Goal: Information Seeking & Learning: Learn about a topic

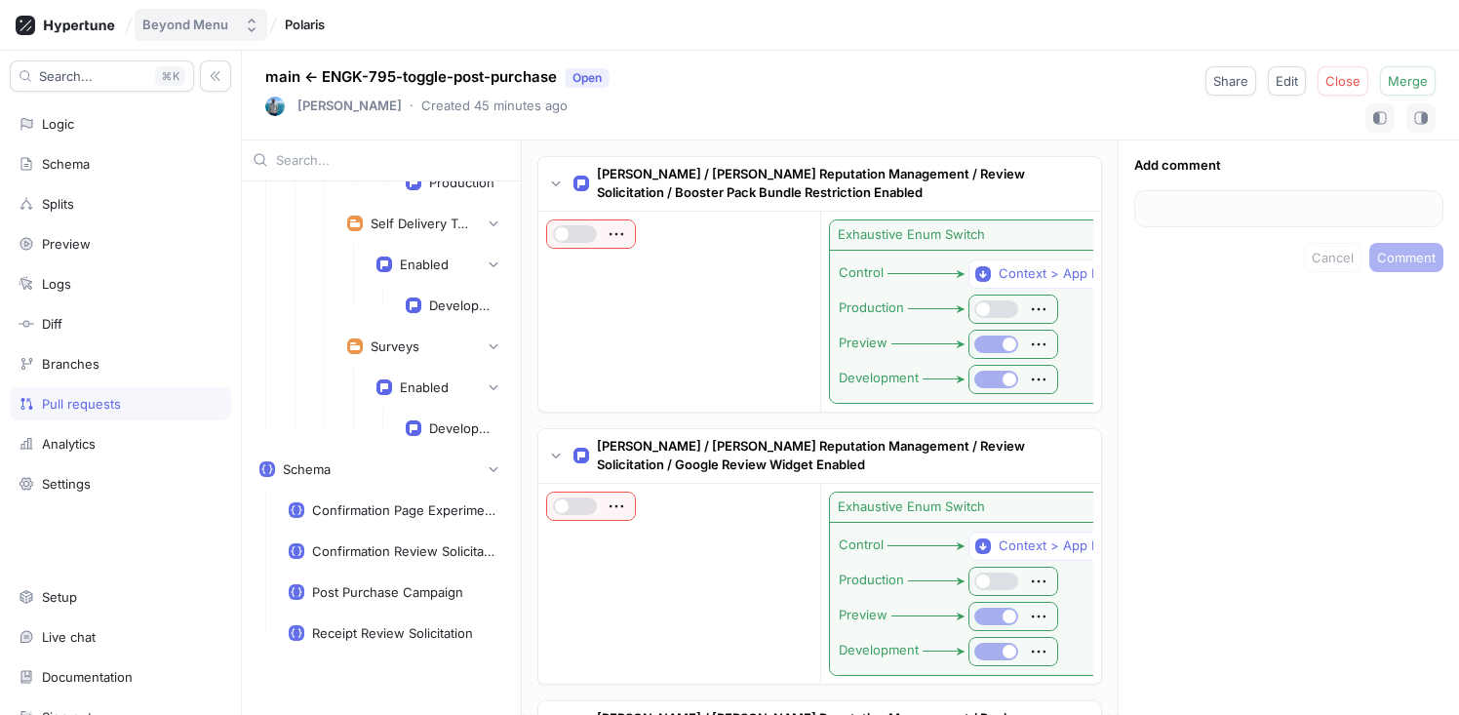
click at [229, 33] on button "Beyond Menu" at bounding box center [201, 25] width 133 height 32
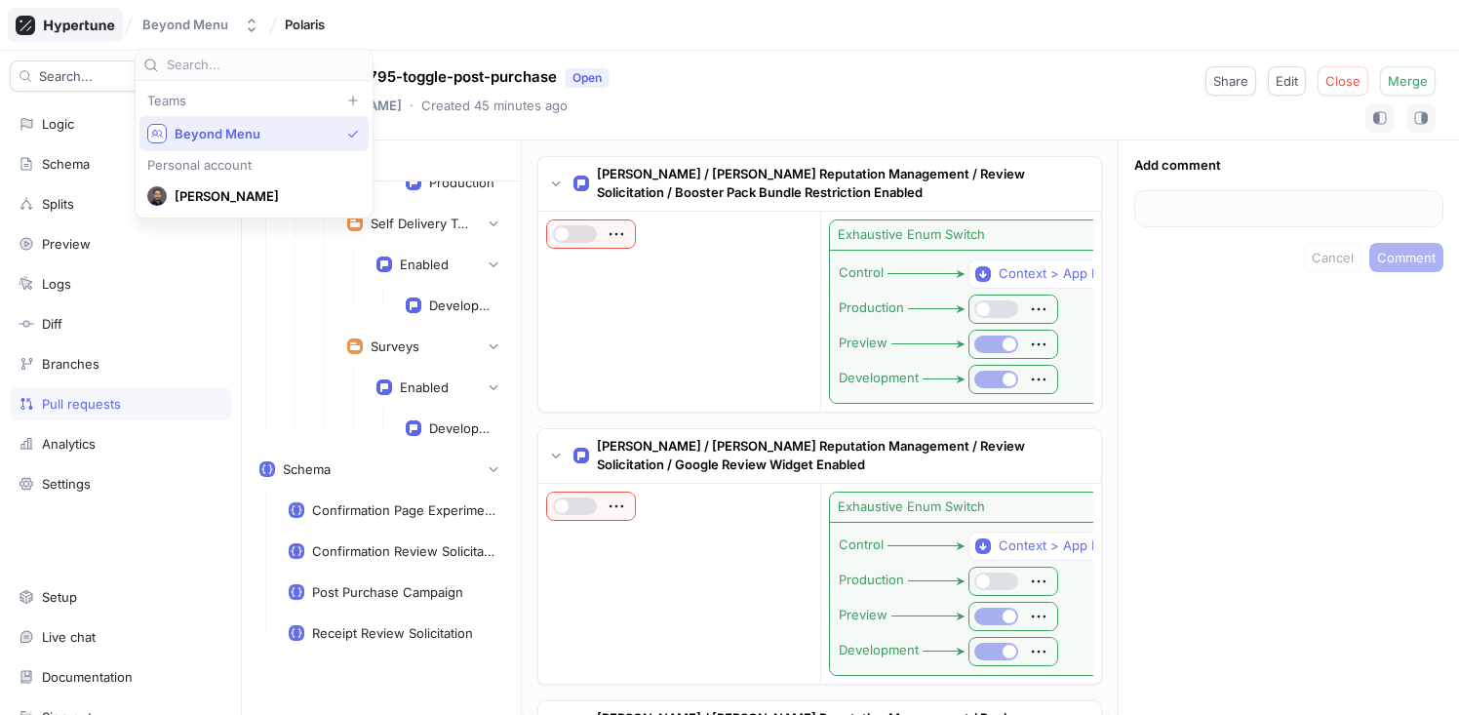
click at [74, 31] on icon at bounding box center [65, 26] width 99 height 20
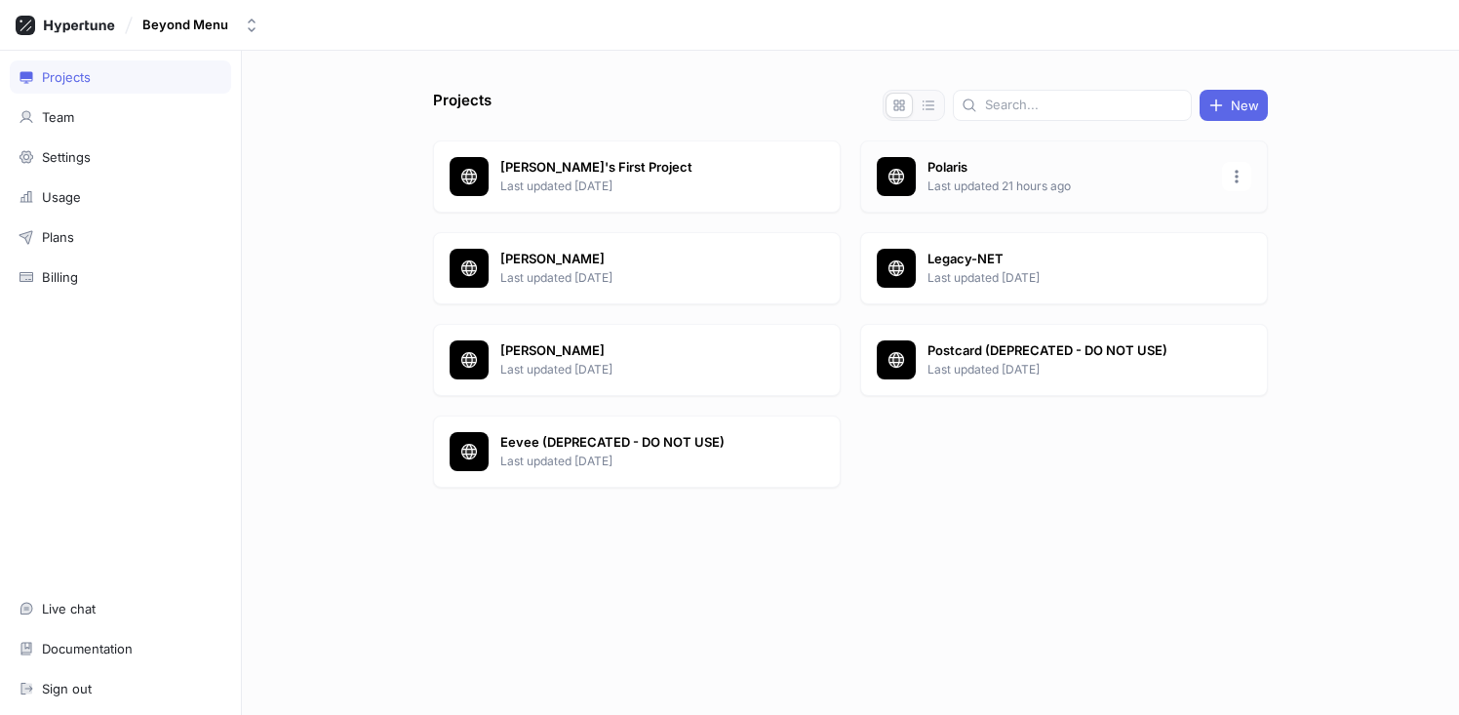
click at [941, 176] on p "Polaris" at bounding box center [1069, 168] width 283 height 20
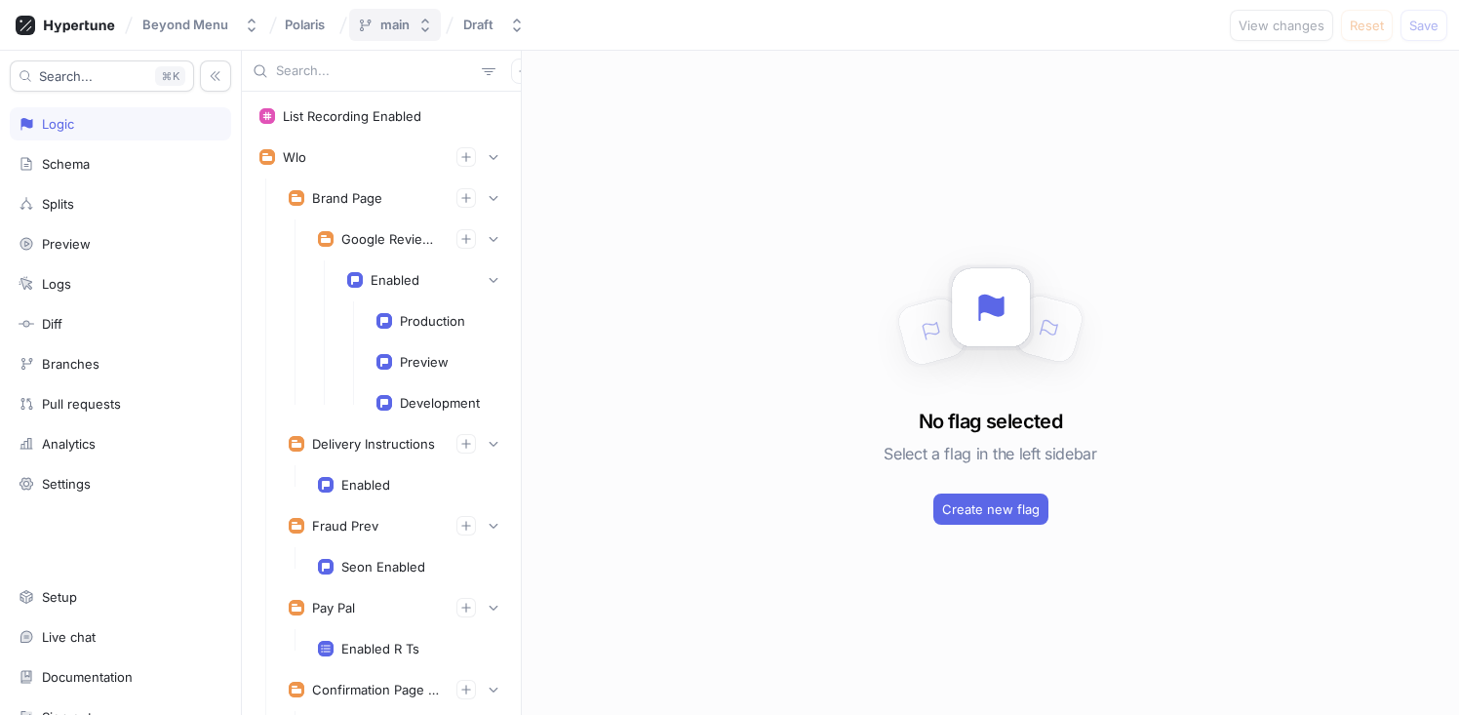
click at [420, 35] on button "main" at bounding box center [395, 25] width 92 height 32
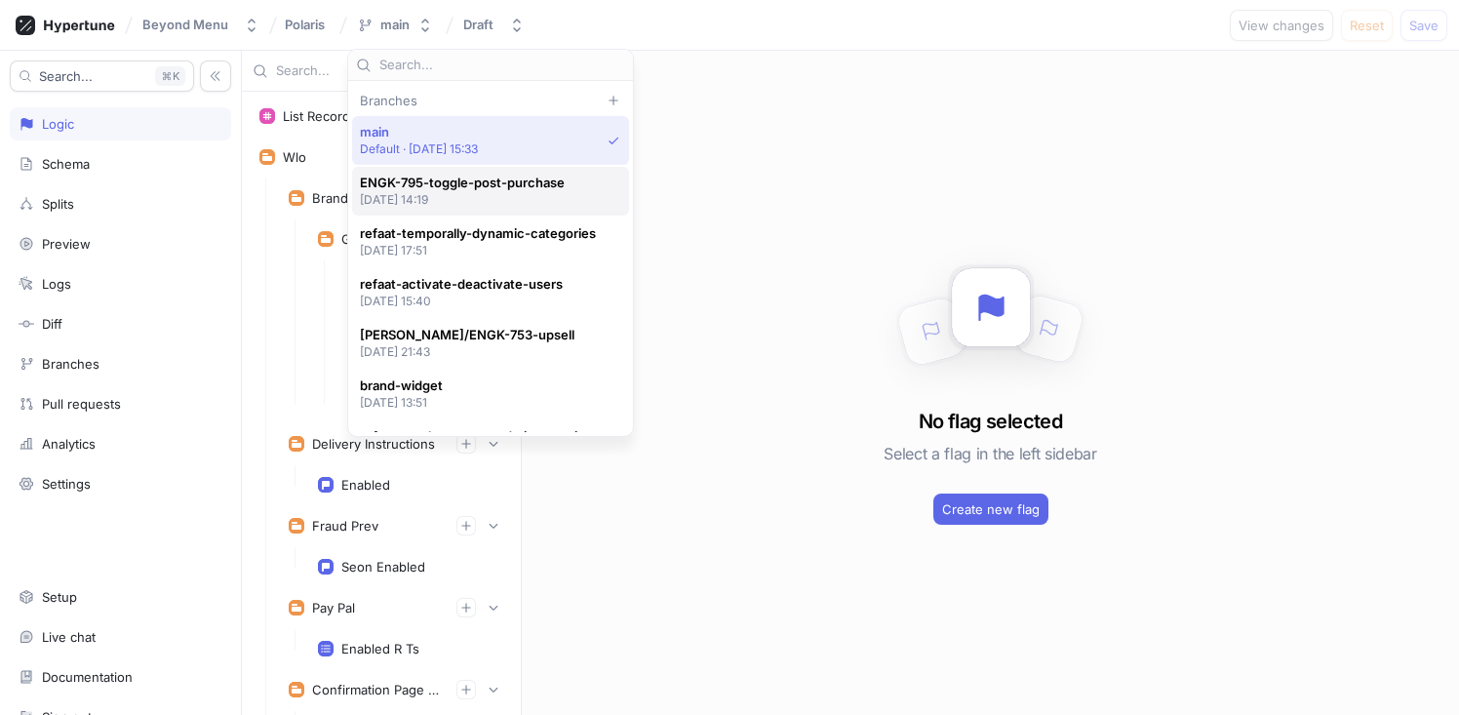
click at [529, 191] on p "[DATE] 14:19" at bounding box center [462, 199] width 205 height 17
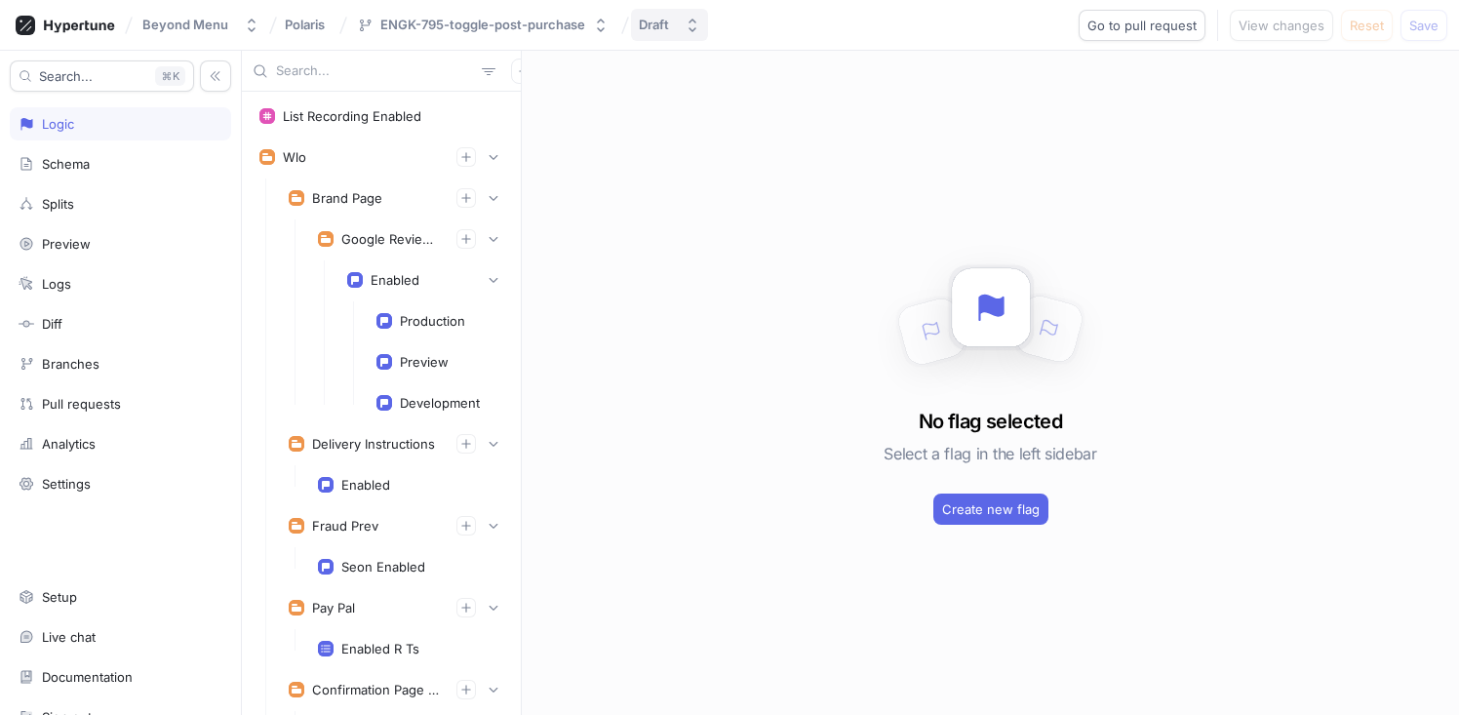
click at [669, 34] on button "Draft" at bounding box center [669, 25] width 77 height 32
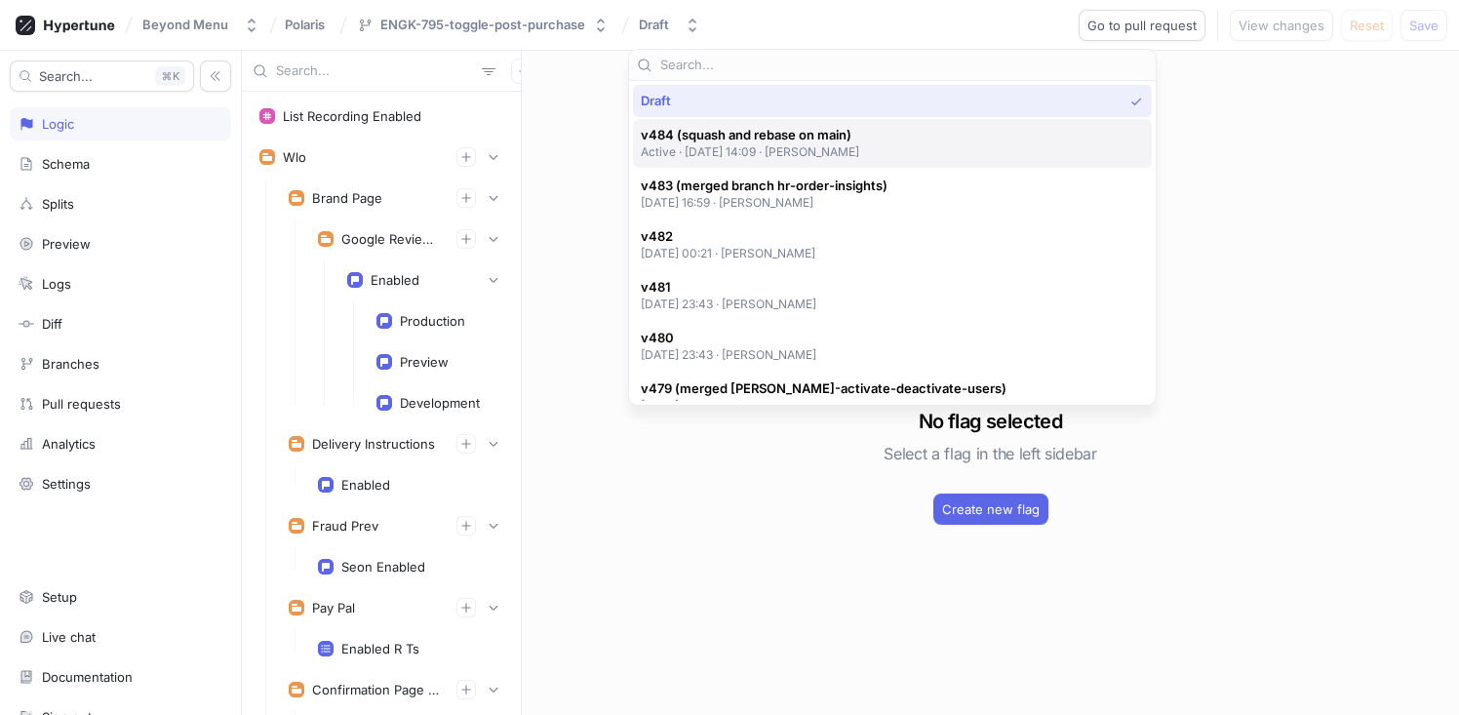
click at [696, 138] on span "v484 (squash and rebase on main)" at bounding box center [750, 135] width 219 height 17
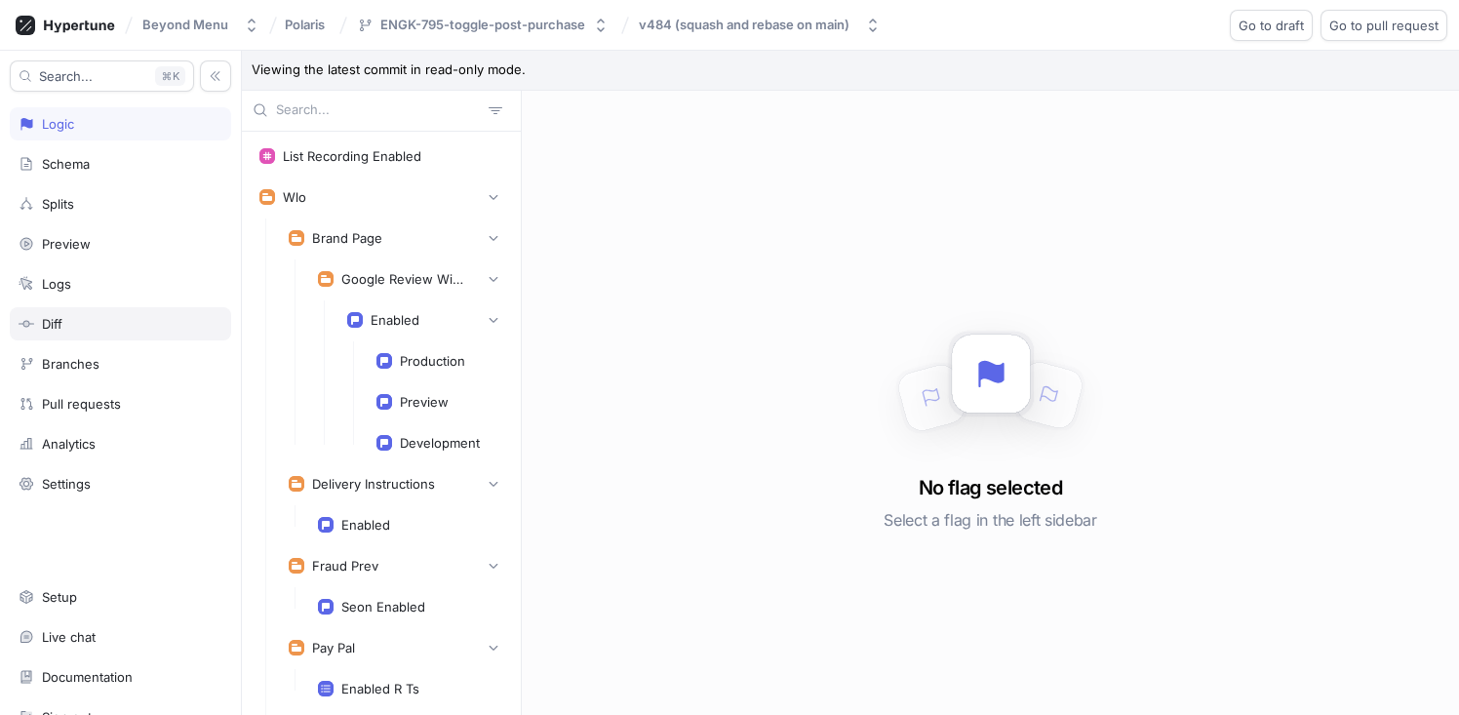
click at [79, 335] on div "Diff" at bounding box center [120, 323] width 221 height 33
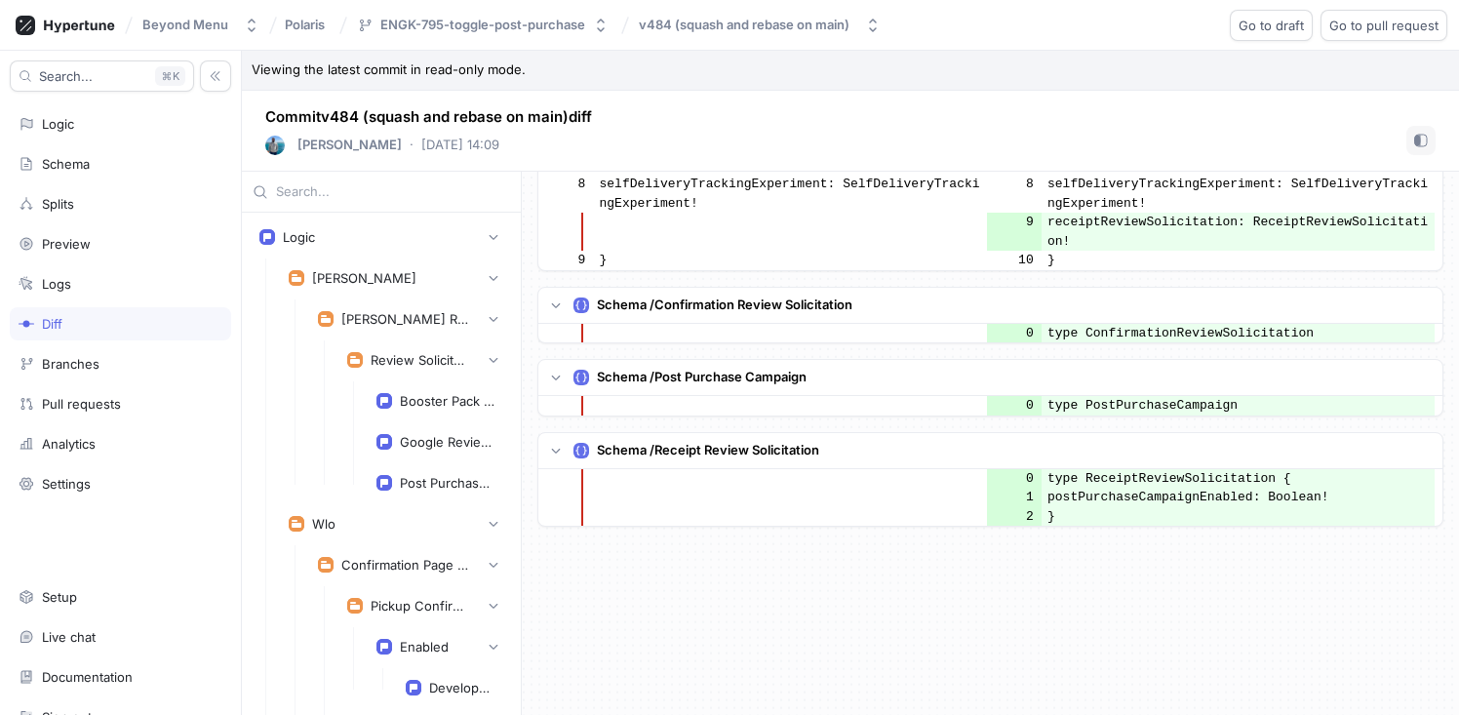
scroll to position [1759, 0]
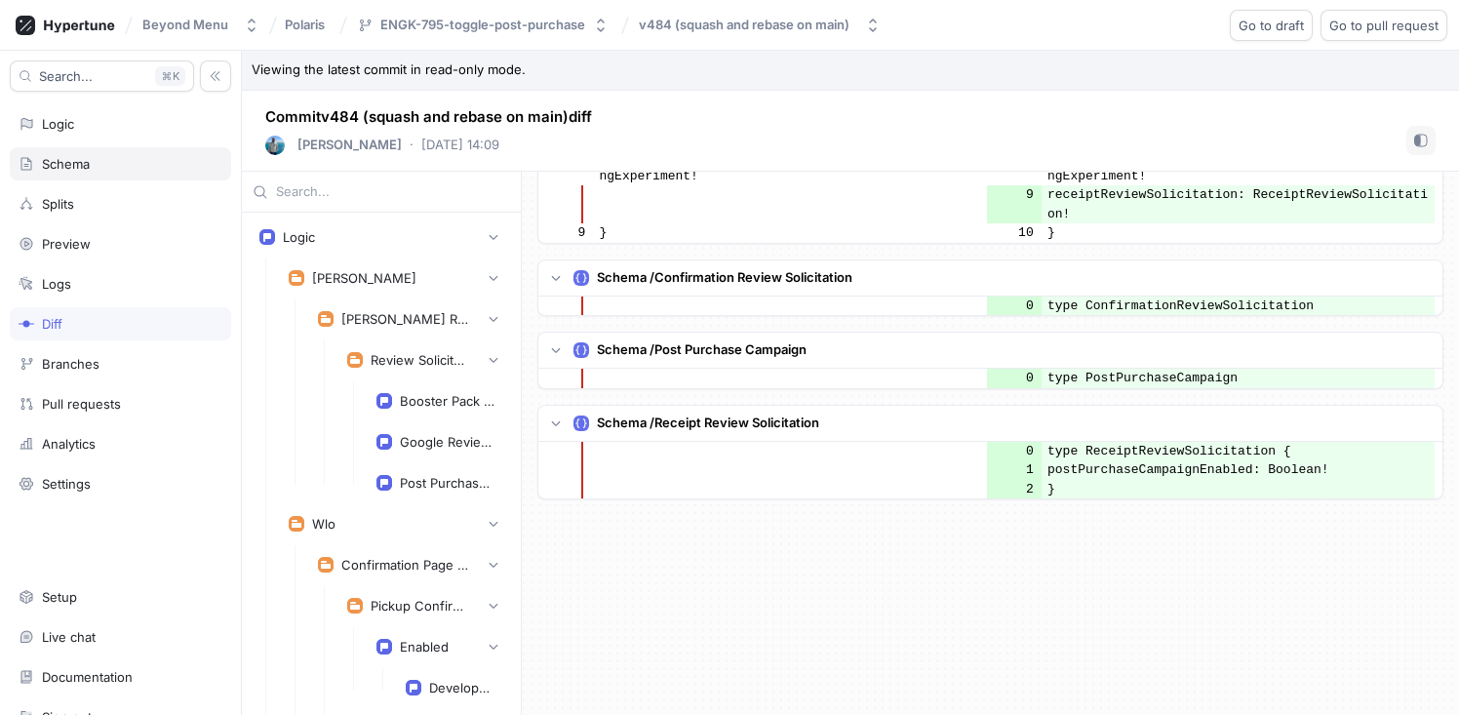
click at [90, 161] on div "Schema" at bounding box center [121, 164] width 204 height 16
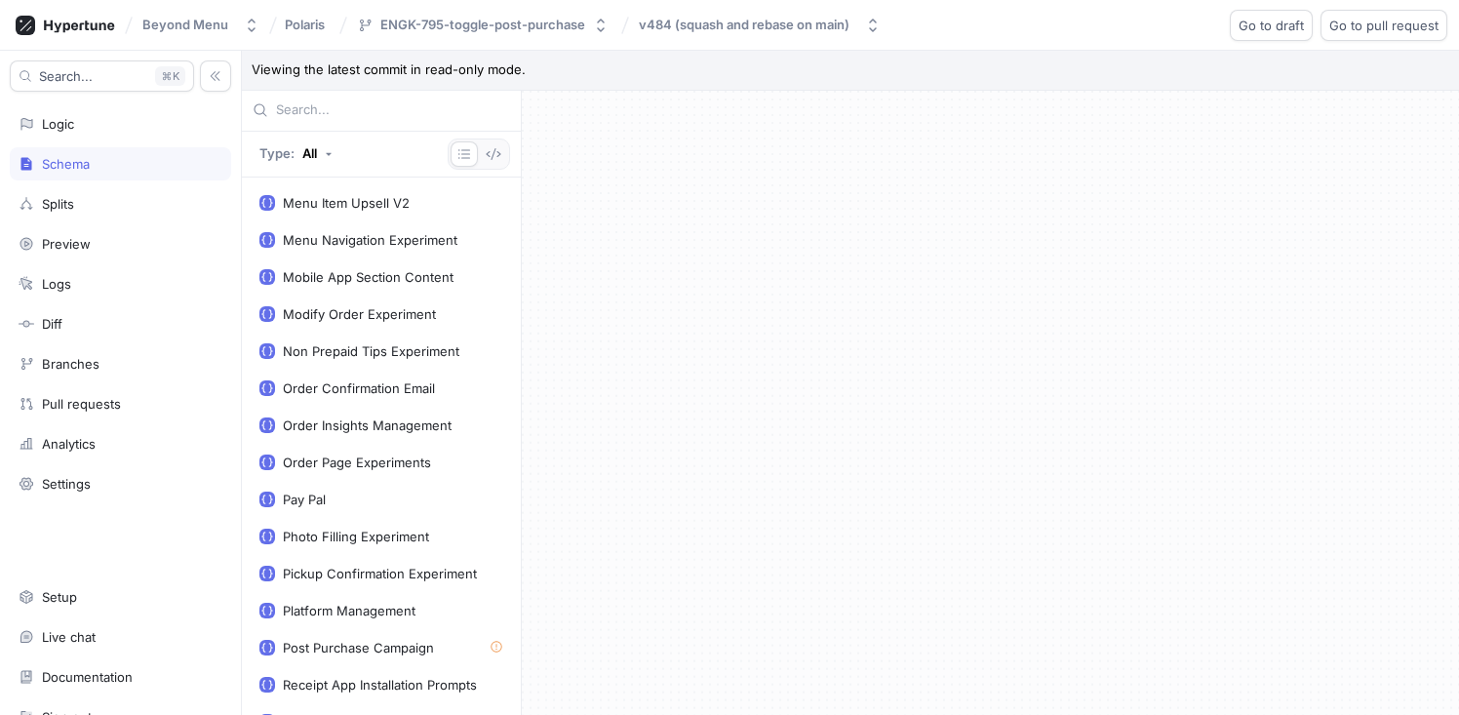
scroll to position [1343, 0]
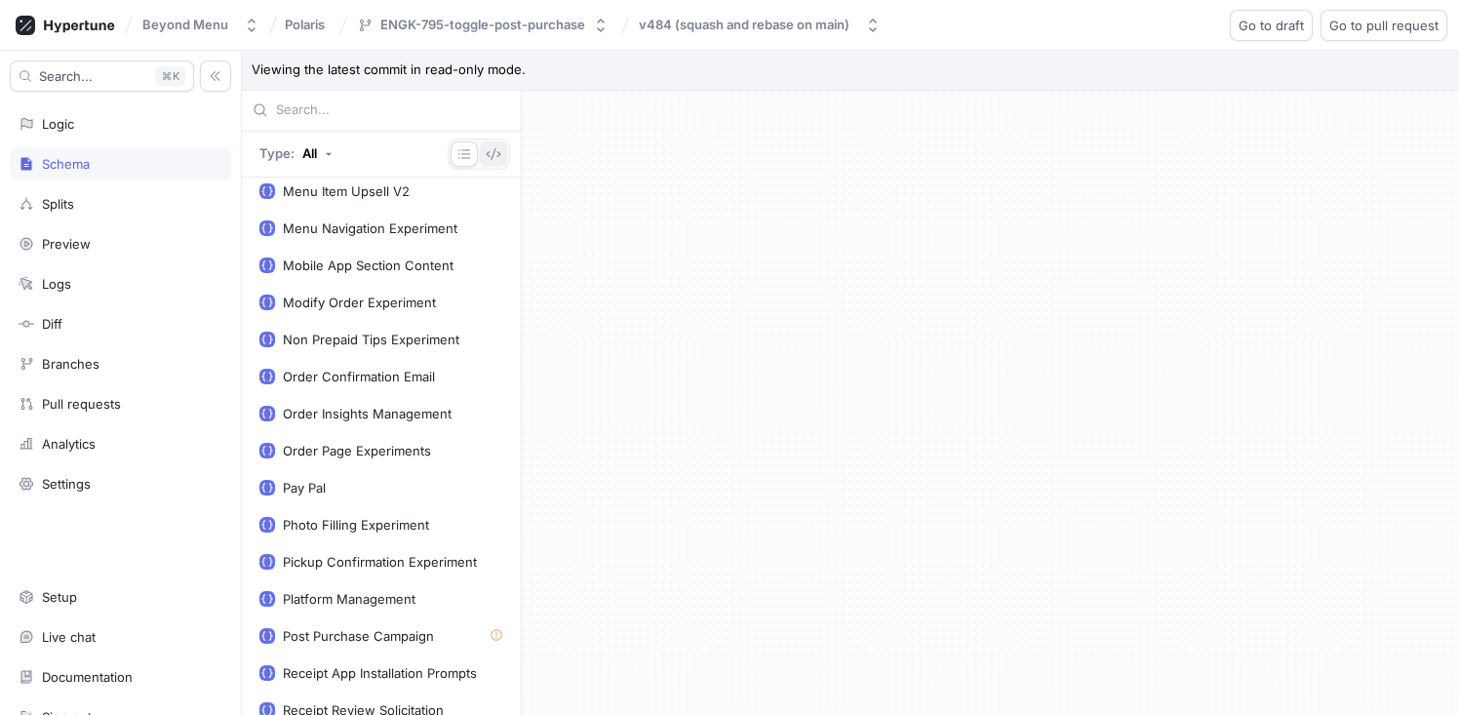
click at [483, 147] on button "button" at bounding box center [493, 153] width 27 height 25
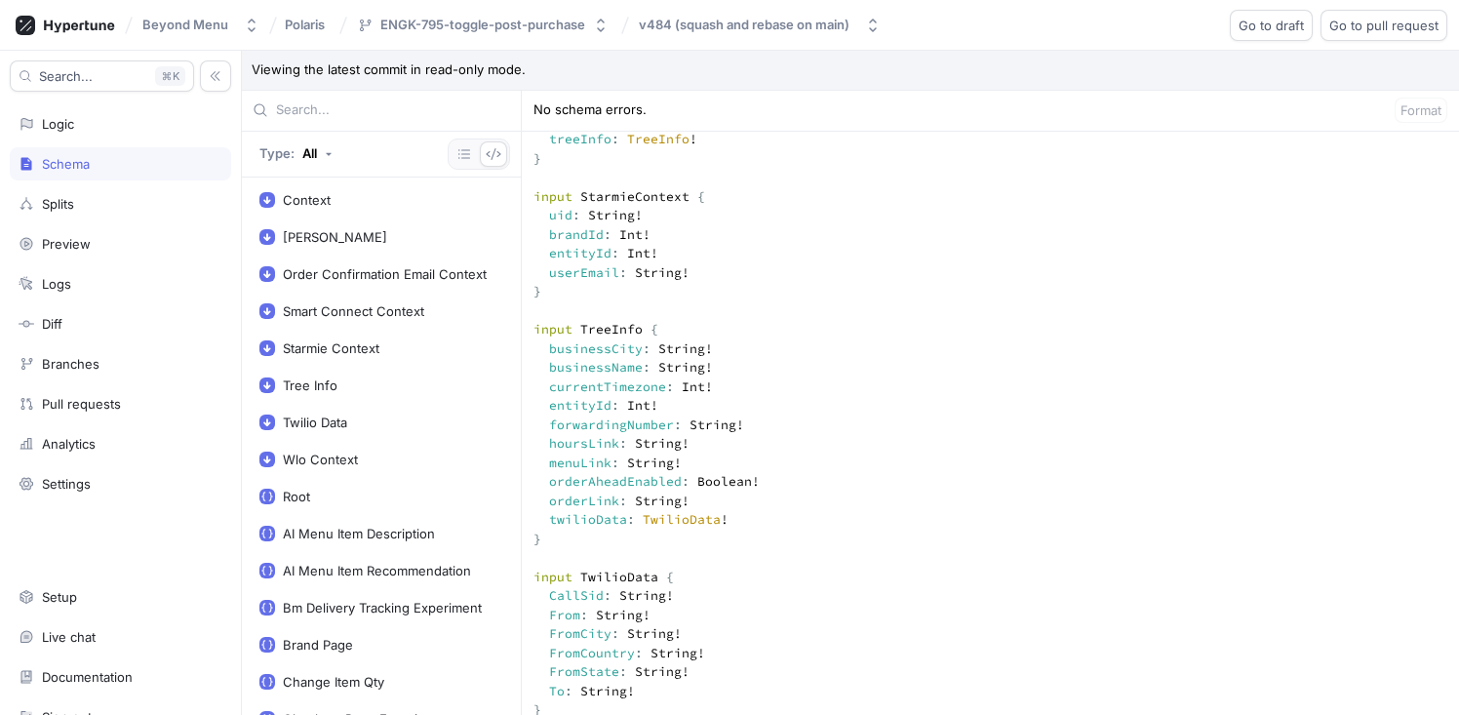
scroll to position [266, 0]
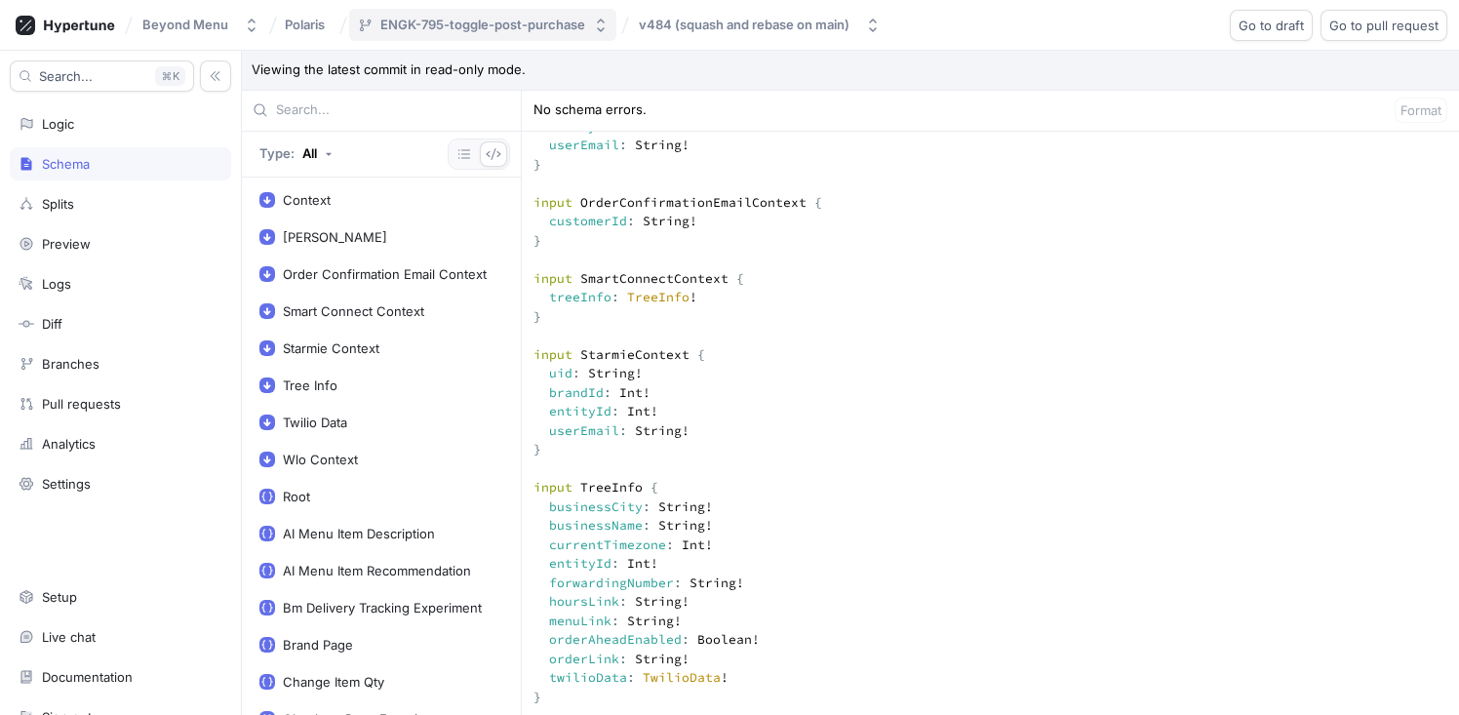
click at [509, 31] on div "ENGK-795-toggle-post-purchase" at bounding box center [482, 25] width 205 height 17
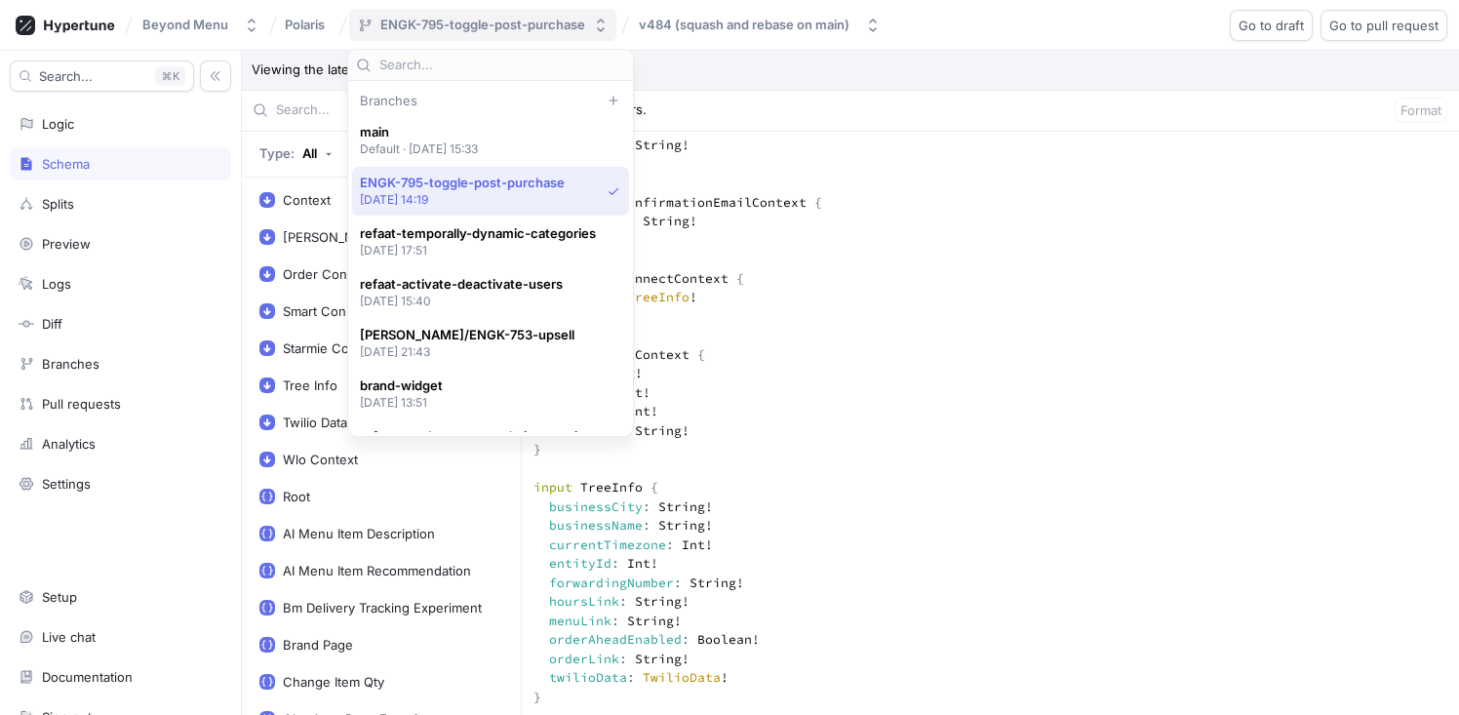
scroll to position [51, 0]
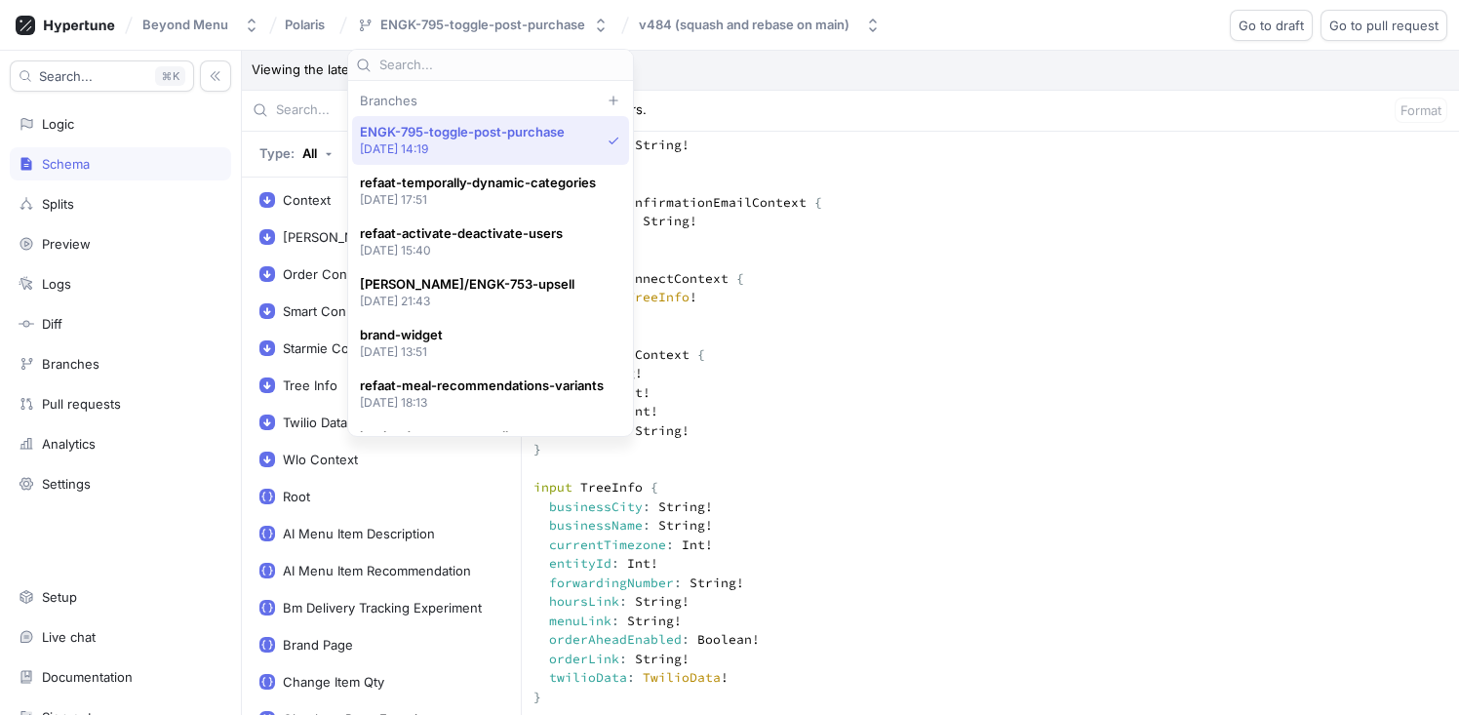
click at [525, 134] on span "ENGK-795-toggle-post-purchase" at bounding box center [462, 132] width 205 height 17
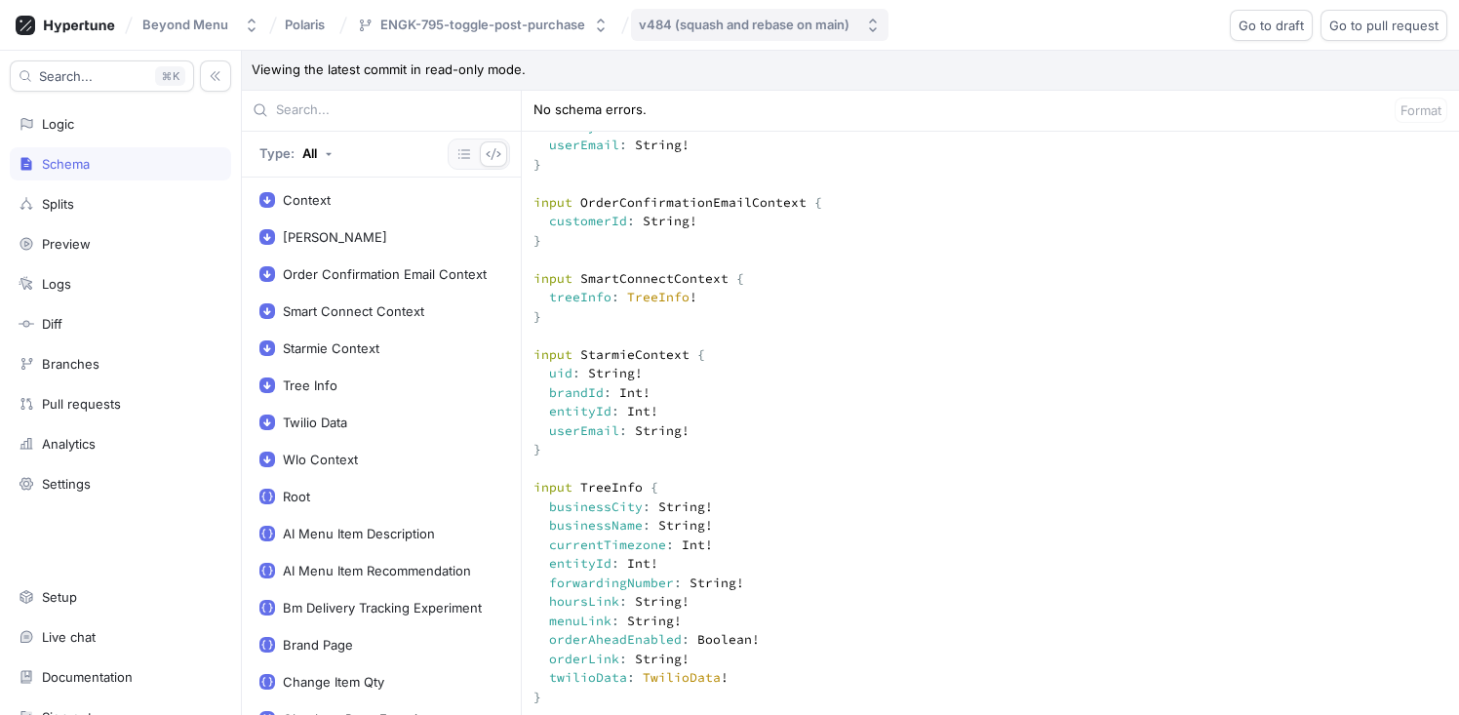
click at [670, 23] on div "v484 (squash and rebase on main)" at bounding box center [744, 25] width 211 height 17
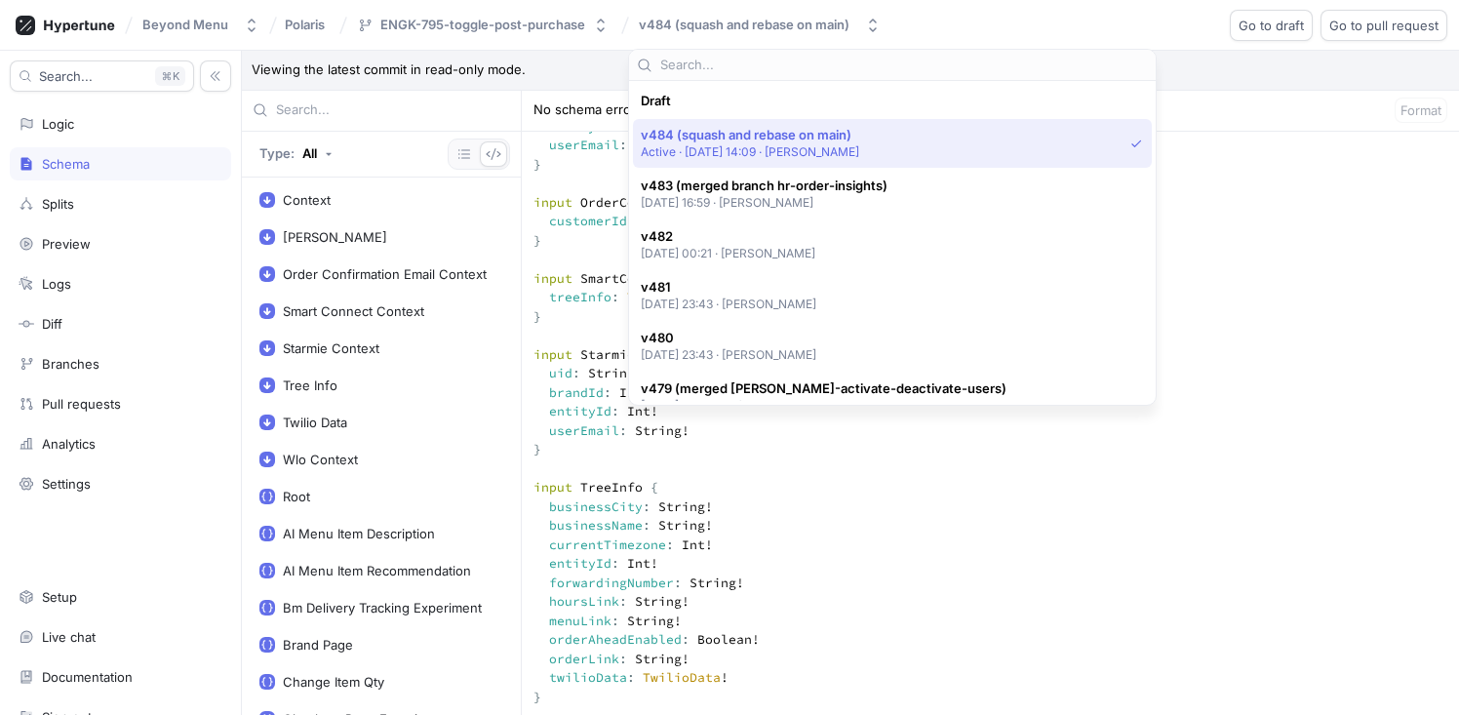
scroll to position [34, 0]
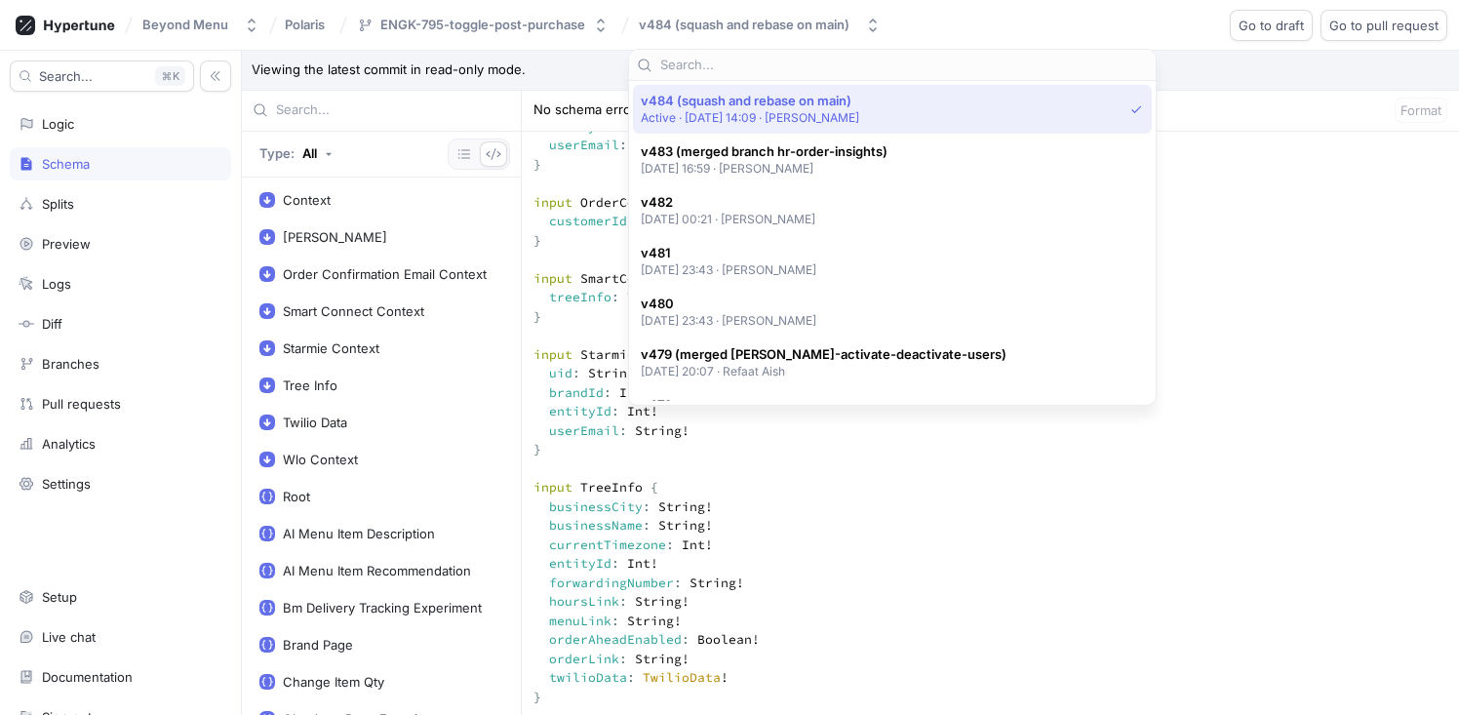
click at [765, 114] on p "Active ‧ [DATE] 14:09 ‧ [PERSON_NAME]" at bounding box center [750, 117] width 219 height 17
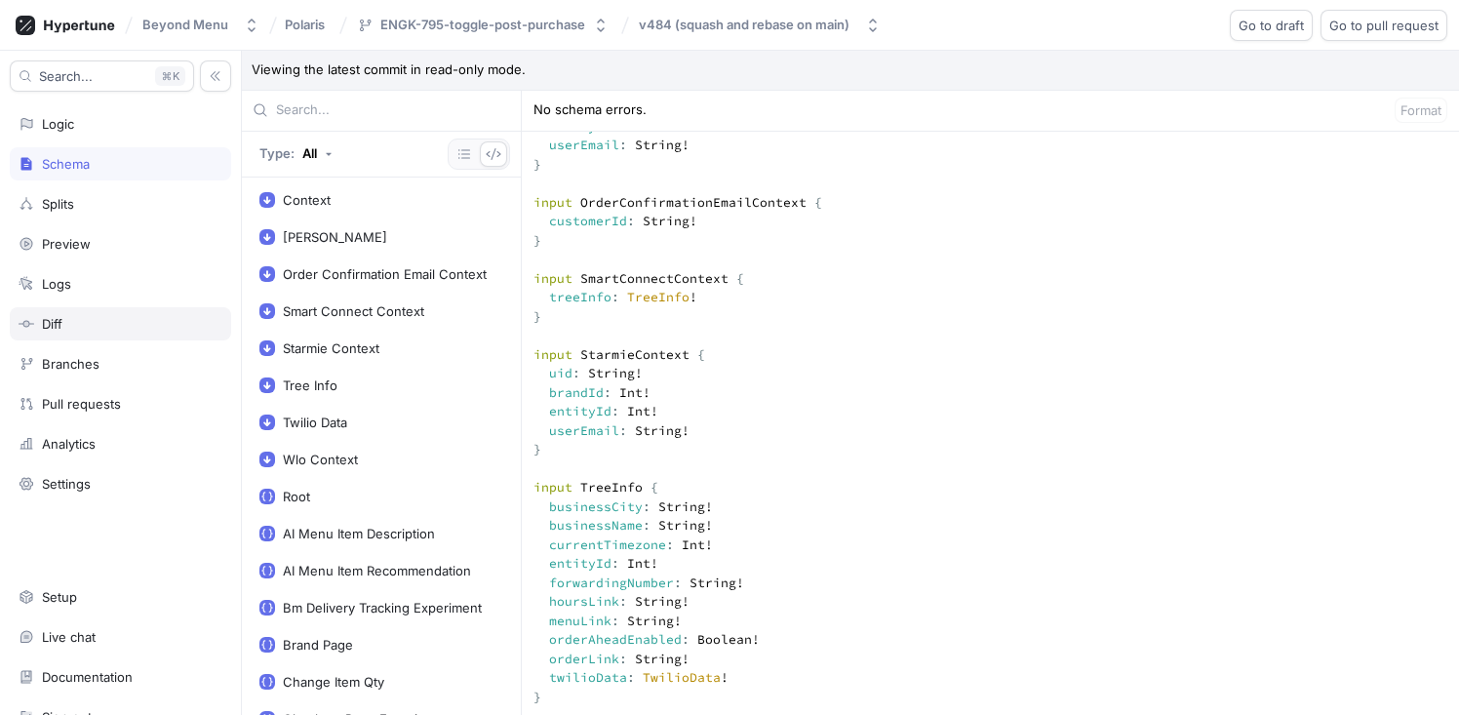
click at [90, 322] on div "Diff" at bounding box center [121, 324] width 204 height 16
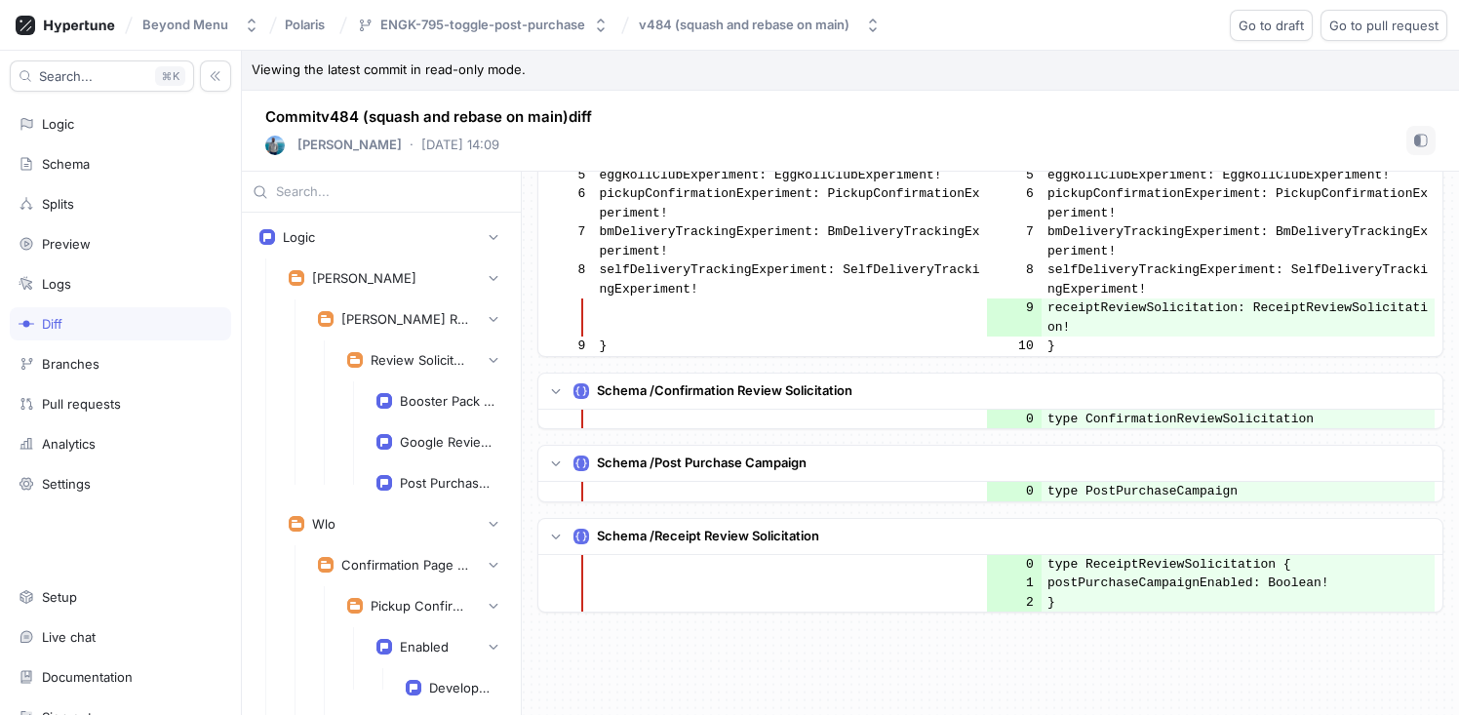
scroll to position [1642, 0]
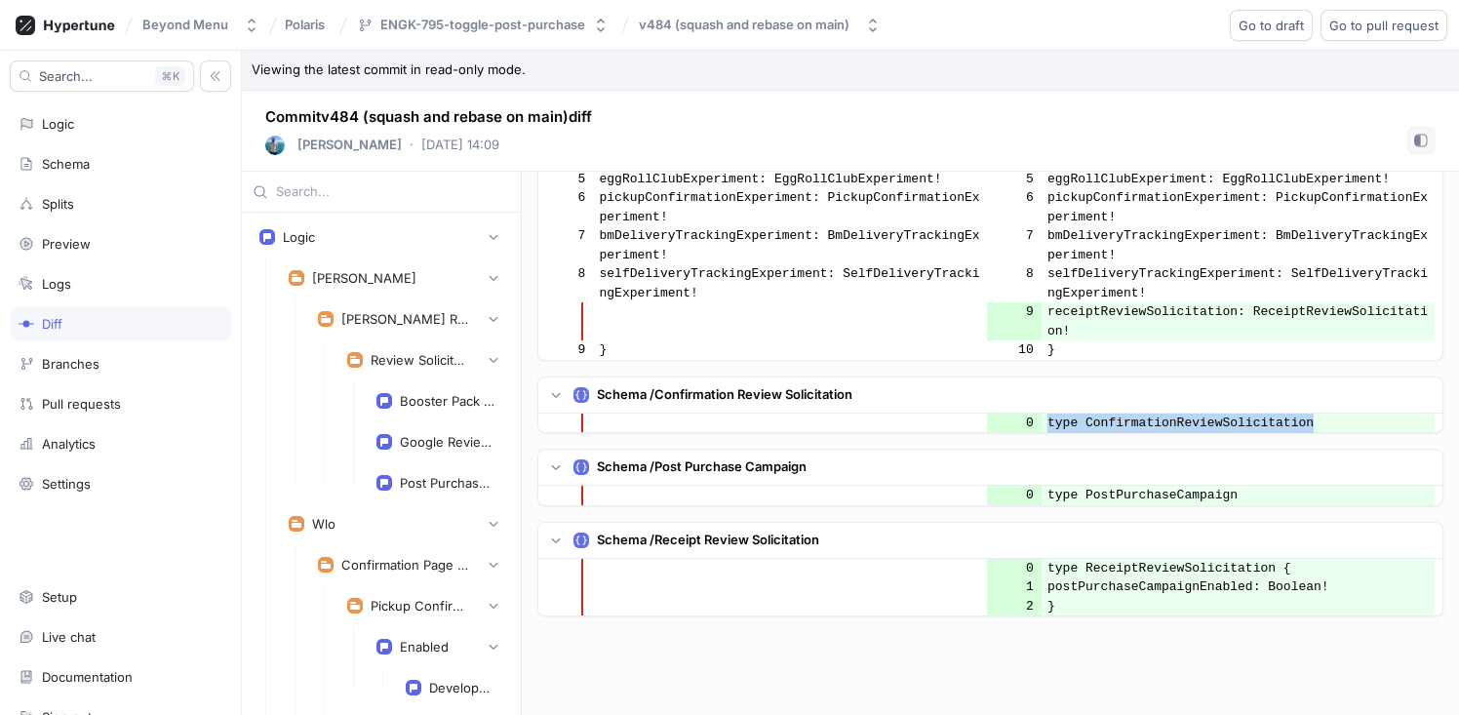
drag, startPoint x: 1327, startPoint y: 418, endPoint x: 1042, endPoint y: 422, distance: 284.9
click at [1042, 422] on td "type ConfirmationReviewSolicitation" at bounding box center [1239, 424] width 394 height 20
copy td "type ConfirmationReviewSolicitation"
drag, startPoint x: 1043, startPoint y: 497, endPoint x: 1244, endPoint y: 498, distance: 201.0
click at [1244, 498] on td "type PostPurchaseCampaign" at bounding box center [1239, 496] width 394 height 20
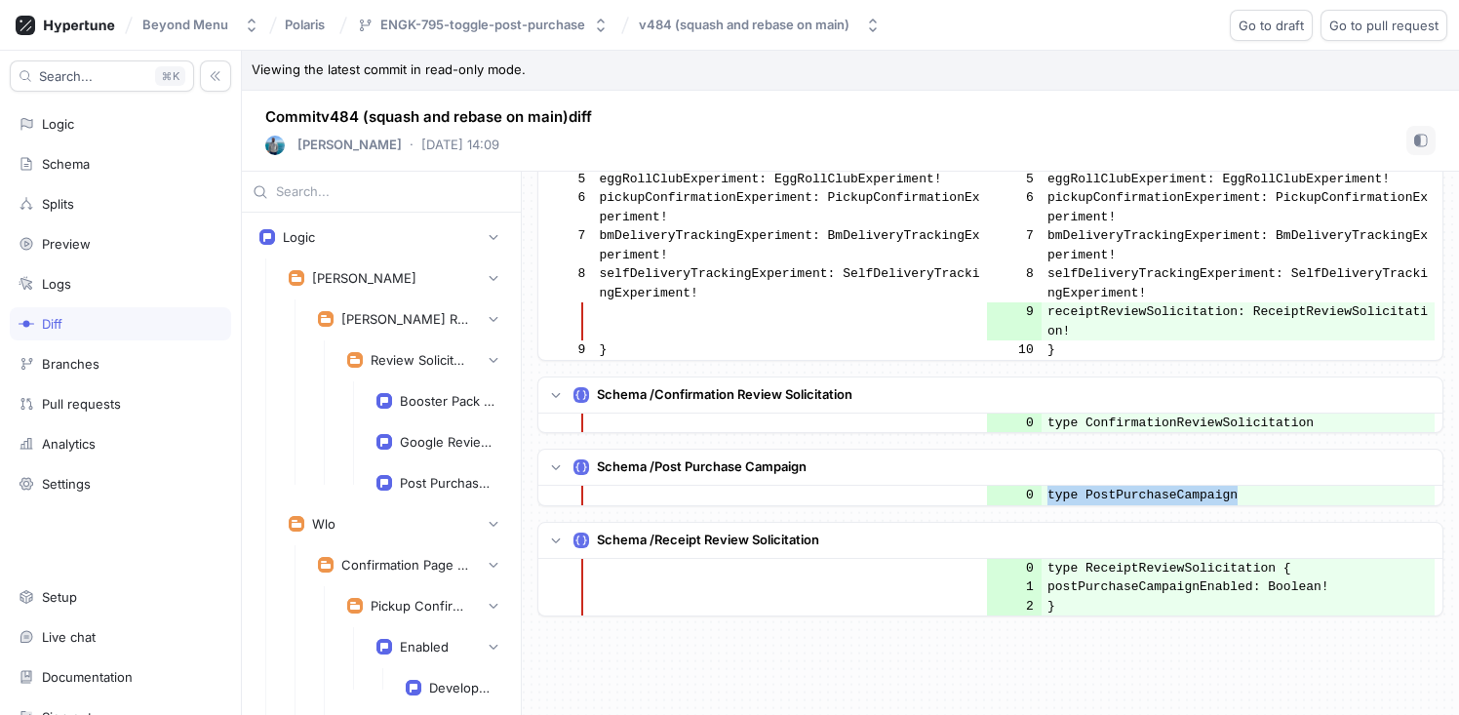
copy td "type PostPurchaseCampaign"
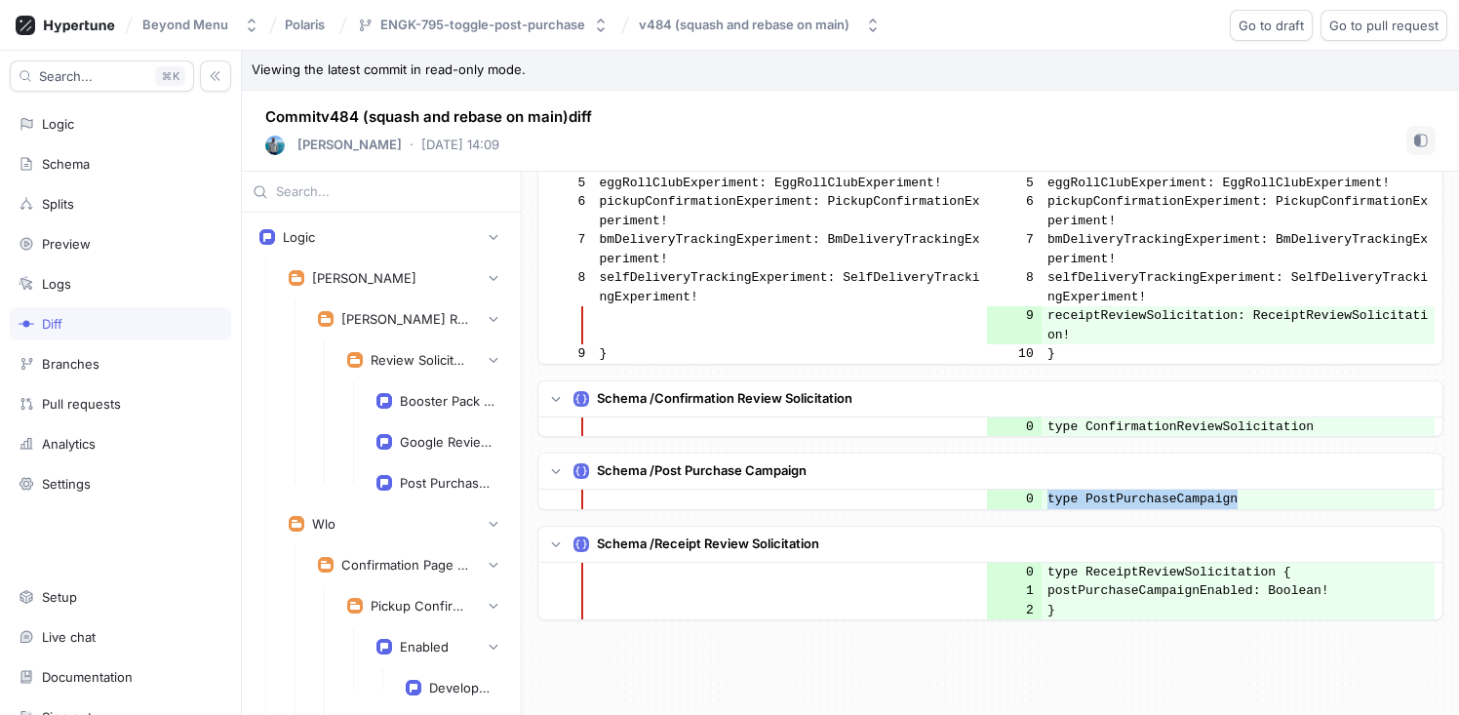
scroll to position [1640, 0]
